Goal: Check status: Check status

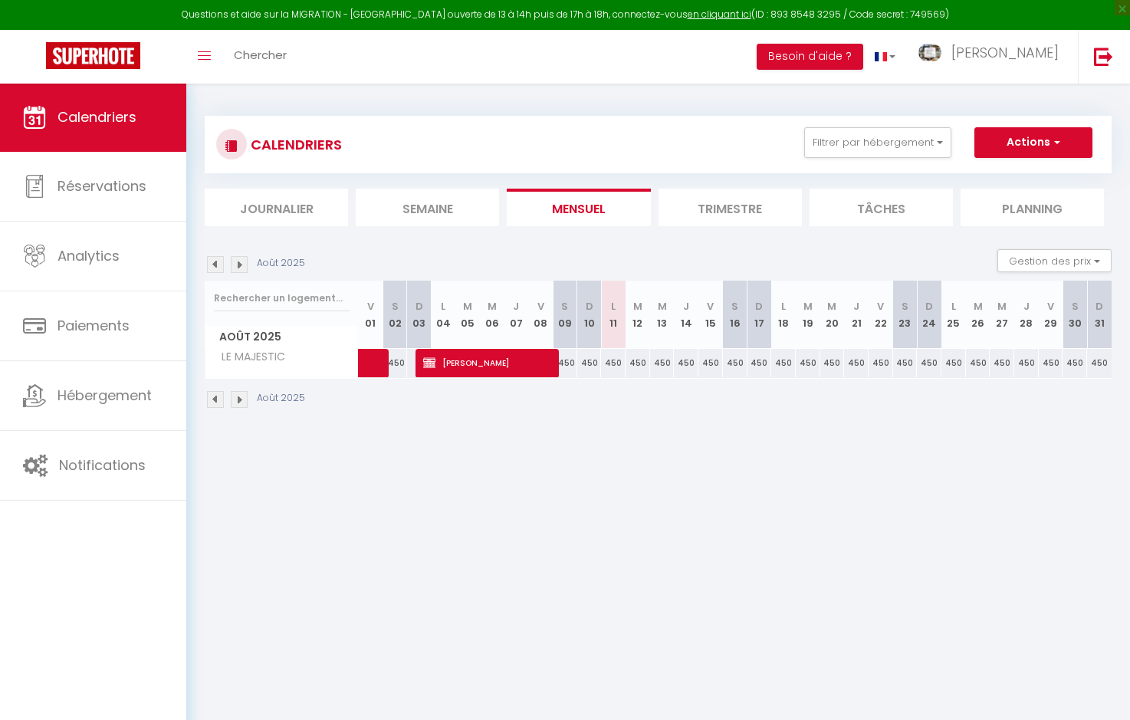
select select
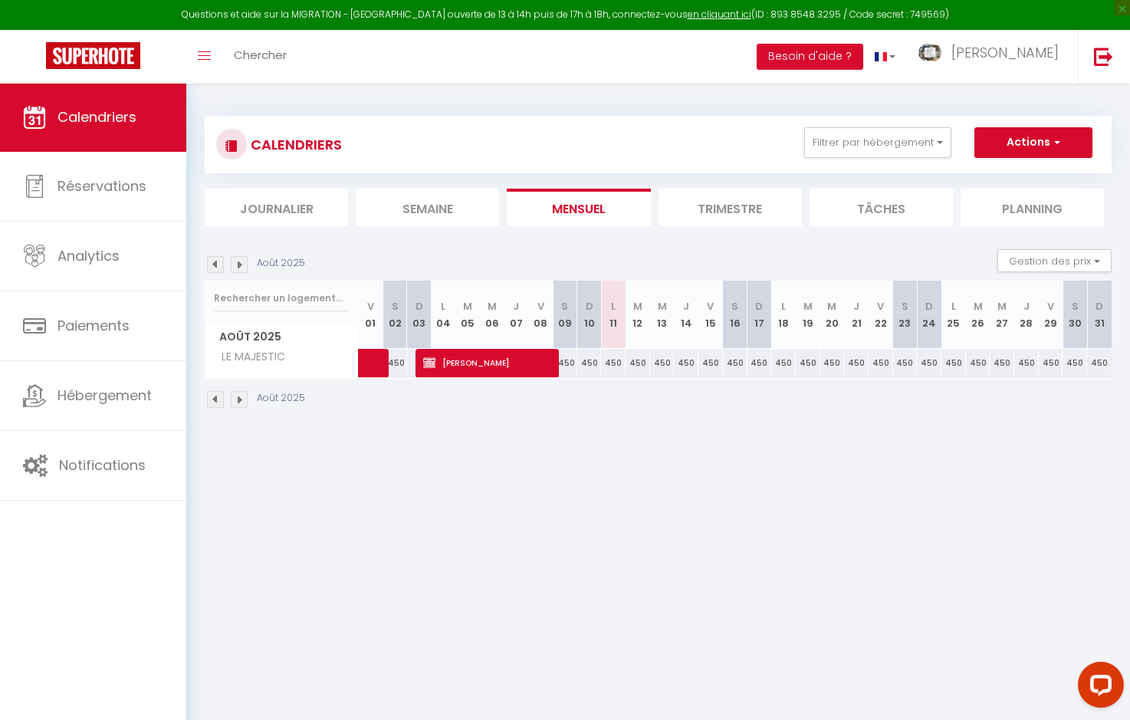
click at [368, 365] on link at bounding box center [371, 363] width 25 height 29
select select "OK"
select select "KO"
select select "0"
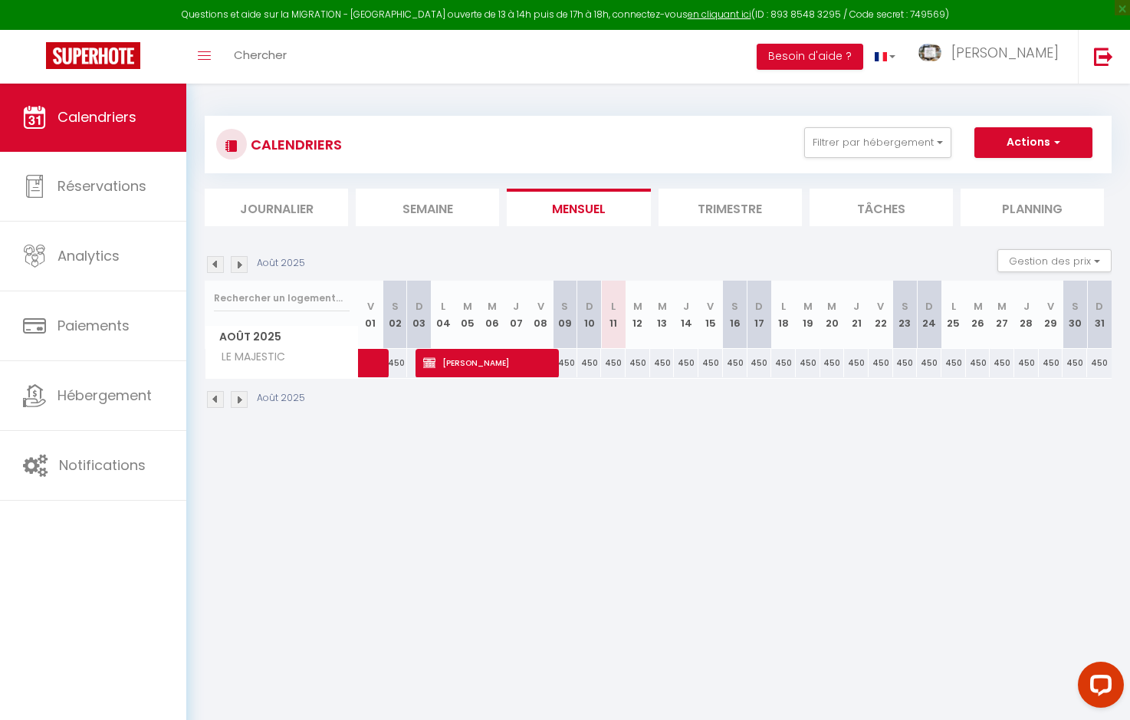
select select "1"
select select
